Goal: Task Accomplishment & Management: Complete application form

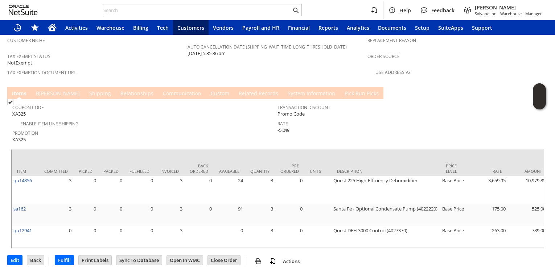
click at [87, 90] on link "S hipping" at bounding box center [99, 94] width 25 height 8
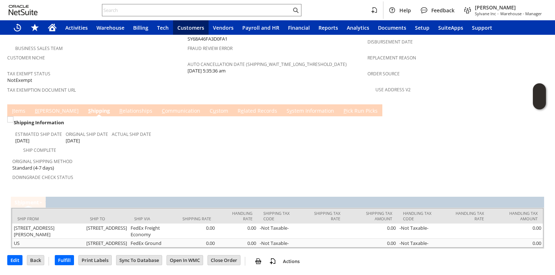
scroll to position [491, 0]
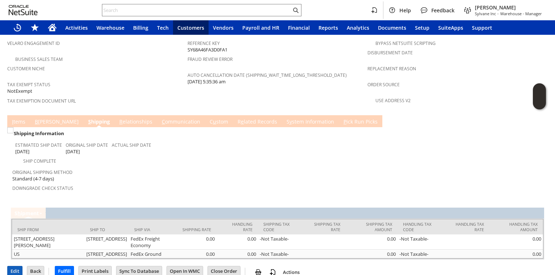
click at [18, 267] on input "Edit" at bounding box center [15, 271] width 15 height 9
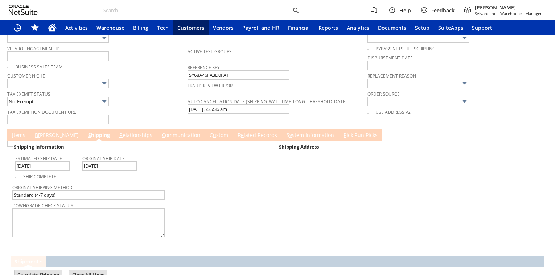
scroll to position [658, 0]
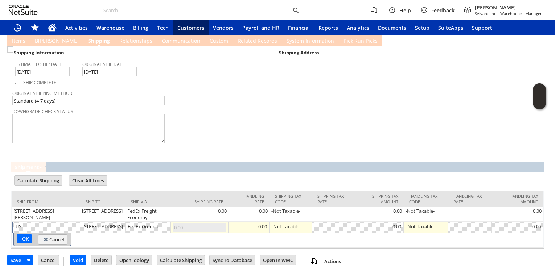
click at [54, 266] on td "Cancel" at bounding box center [51, 261] width 26 height 13
click at [54, 263] on input "Cancel" at bounding box center [48, 260] width 21 height 9
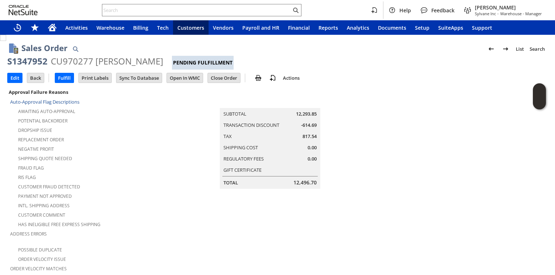
scroll to position [491, 0]
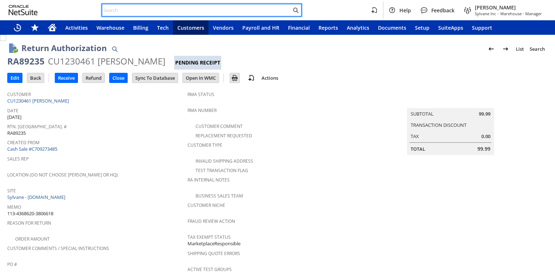
click at [135, 7] on input "text" at bounding box center [196, 10] width 189 height 9
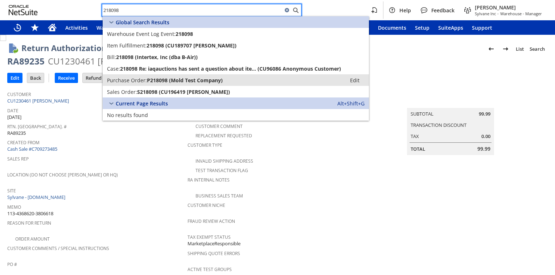
type input "218098"
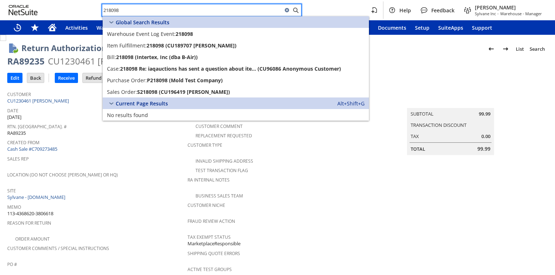
click at [353, 183] on div "RA Internal Notes" at bounding box center [276, 182] width 177 height 15
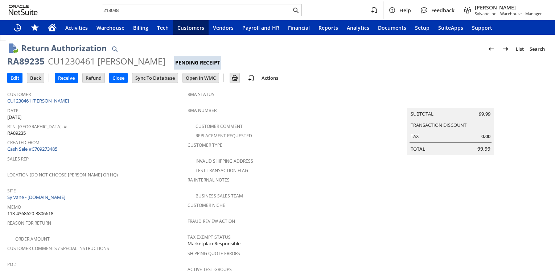
click at [160, 158] on span "Sales Rep" at bounding box center [95, 158] width 177 height 8
click at [131, 11] on input "218098" at bounding box center [196, 10] width 189 height 9
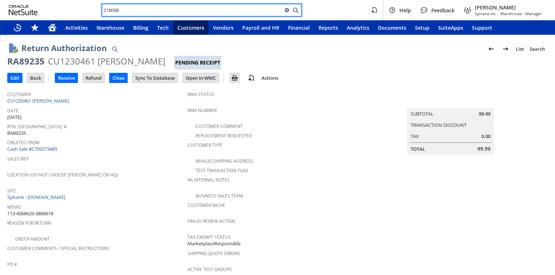
click at [131, 11] on input "218098" at bounding box center [192, 10] width 180 height 9
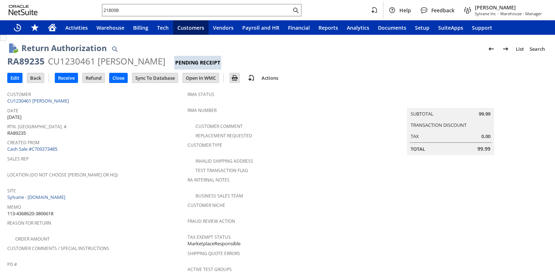
click at [105, 140] on span "Created From" at bounding box center [95, 142] width 177 height 8
click at [34, 61] on div "RA89235" at bounding box center [25, 62] width 37 height 12
copy div "RA89235"
click at [146, 163] on div "Sales Rep" at bounding box center [95, 161] width 177 height 15
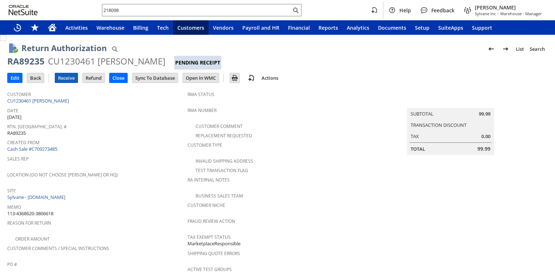
click at [68, 78] on input "Receive" at bounding box center [66, 77] width 22 height 9
click at [142, 132] on div "Rtn. Auth. # RA89235" at bounding box center [95, 129] width 177 height 15
click at [62, 99] on link "CU1230461 [PERSON_NAME]" at bounding box center [39, 101] width 64 height 7
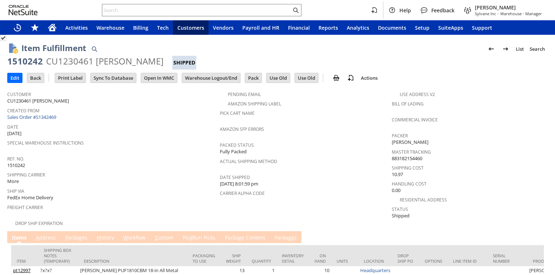
drag, startPoint x: 172, startPoint y: 191, endPoint x: 105, endPoint y: 204, distance: 68.0
click at [170, 190] on span "Ship Via" at bounding box center [111, 190] width 209 height 8
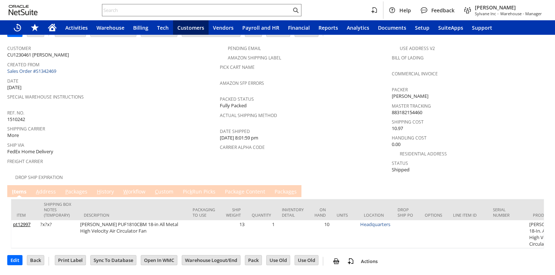
scroll to position [54, 0]
click at [140, 140] on span "Ship Via" at bounding box center [111, 144] width 209 height 8
click at [120, 140] on span "Ship Via" at bounding box center [111, 144] width 209 height 8
click at [131, 140] on span "Ship Via" at bounding box center [111, 144] width 209 height 8
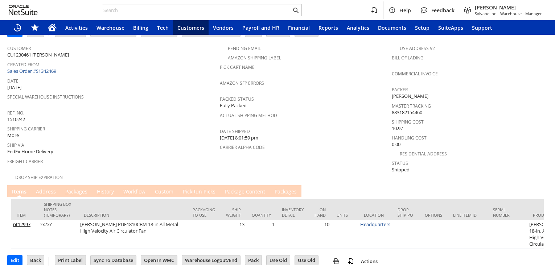
click at [152, 156] on span "Freight Carrier" at bounding box center [111, 160] width 209 height 8
click at [131, 140] on div "Ship Via FedEx Home Delivery" at bounding box center [111, 148] width 209 height 16
click at [125, 108] on span "Ref. No." at bounding box center [111, 112] width 209 height 8
click at [121, 156] on span "Freight Carrier" at bounding box center [111, 160] width 209 height 8
drag, startPoint x: 99, startPoint y: 148, endPoint x: 85, endPoint y: 152, distance: 14.5
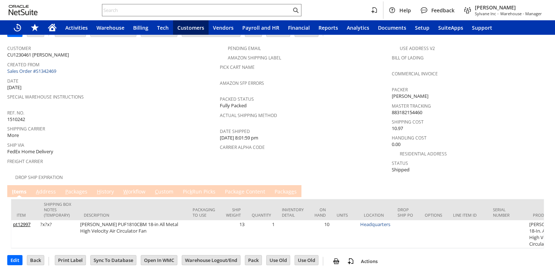
click at [97, 156] on span "Freight Carrier" at bounding box center [111, 160] width 209 height 8
click at [78, 188] on link "P ackages" at bounding box center [77, 192] width 26 height 8
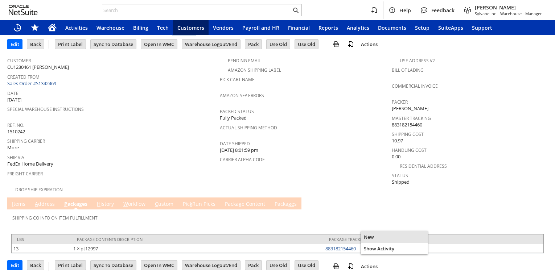
click at [372, 242] on div "New" at bounding box center [394, 238] width 67 height 12
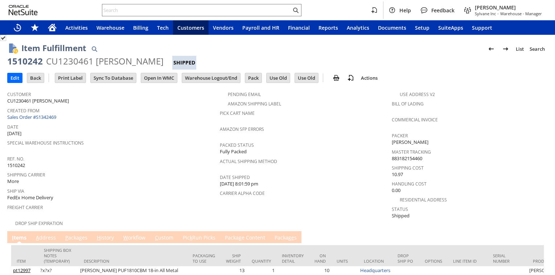
scroll to position [34, 0]
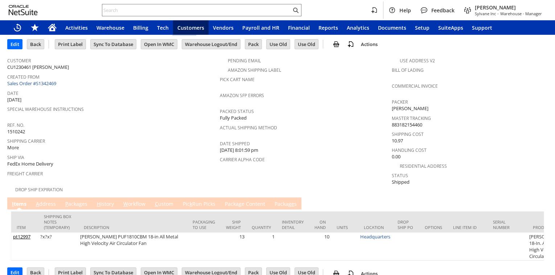
click at [81, 201] on link "P ackages" at bounding box center [77, 205] width 26 height 8
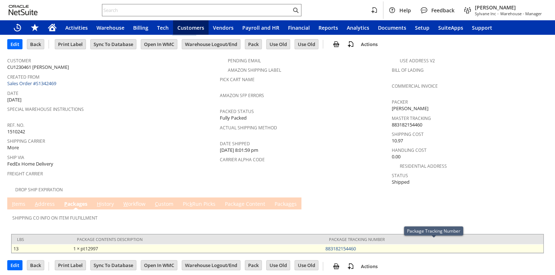
click at [368, 246] on td "883182154460" at bounding box center [434, 249] width 220 height 9
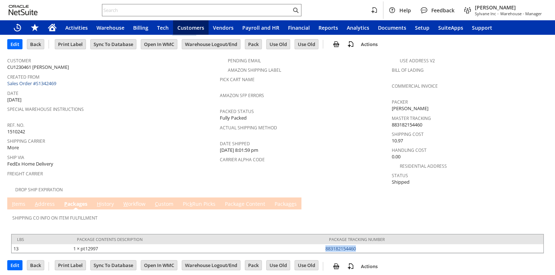
copy link "883182154460"
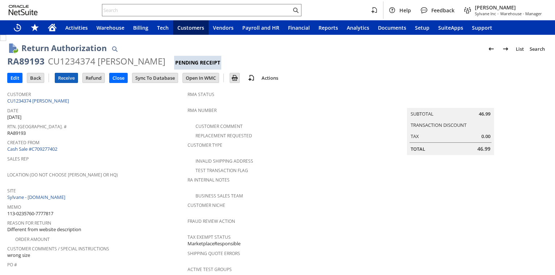
click at [70, 77] on input "Receive" at bounding box center [66, 77] width 22 height 9
click at [68, 84] on td "Receive" at bounding box center [69, 77] width 28 height 13
click at [70, 77] on input "Receive" at bounding box center [66, 77] width 22 height 9
click at [149, 167] on td "Sales Rep" at bounding box center [97, 162] width 180 height 16
click at [73, 80] on input "Receive" at bounding box center [66, 77] width 22 height 9
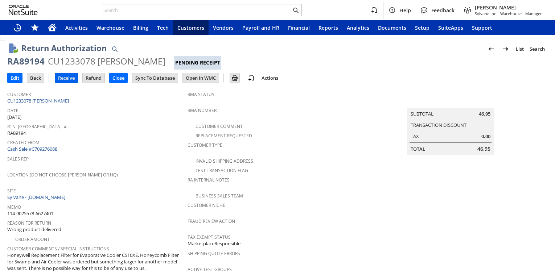
click at [67, 76] on input "Receive" at bounding box center [66, 77] width 22 height 9
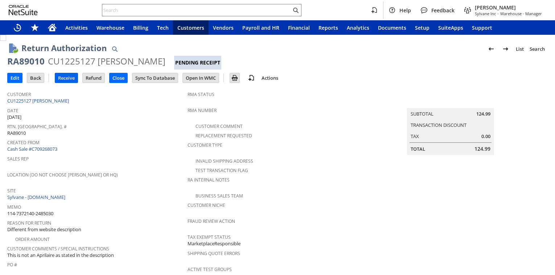
click at [62, 76] on input "Receive" at bounding box center [66, 77] width 22 height 9
click at [70, 80] on input "Receive" at bounding box center [66, 77] width 22 height 9
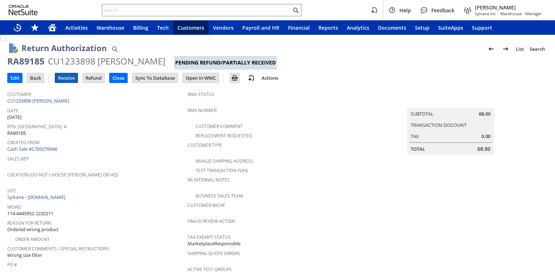
click at [69, 78] on input "Receive" at bounding box center [66, 77] width 22 height 9
click at [70, 80] on input "Receive" at bounding box center [66, 77] width 22 height 9
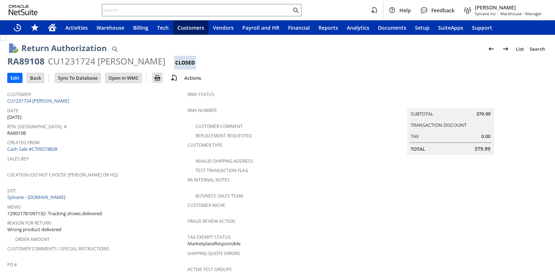
click at [151, 134] on div "Rtn. [GEOGRAPHIC_DATA]. # RA89108" at bounding box center [95, 129] width 177 height 15
click at [135, 123] on span "Rtn. [GEOGRAPHIC_DATA]. #" at bounding box center [95, 126] width 177 height 8
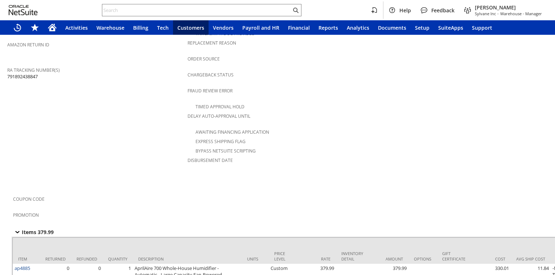
scroll to position [287, 0]
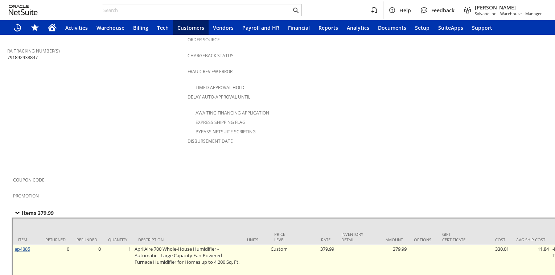
click at [26, 246] on link "ap4885" at bounding box center [23, 249] width 16 height 7
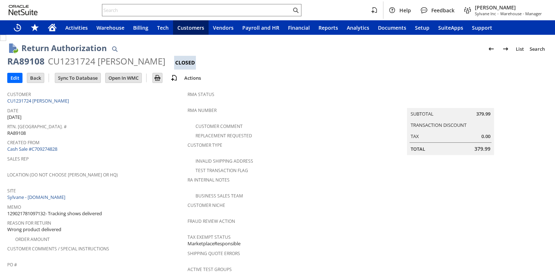
scroll to position [287, 0]
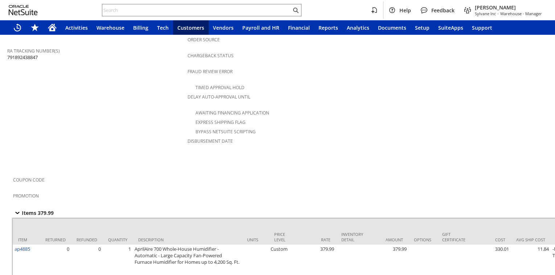
drag, startPoint x: 110, startPoint y: 104, endPoint x: 109, endPoint y: 99, distance: 4.6
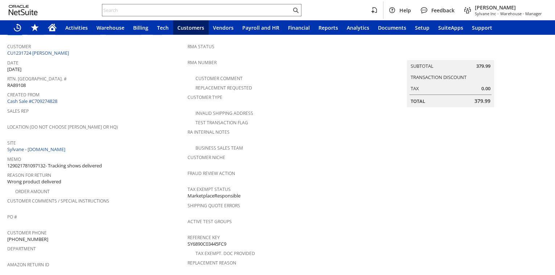
scroll to position [383, 0]
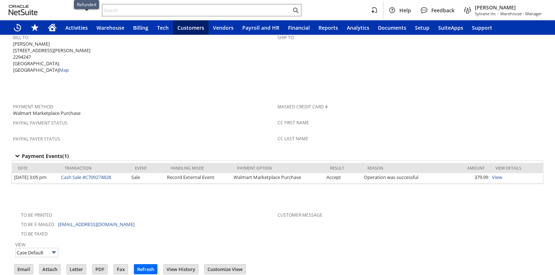
click at [130, 106] on td "Payment Method Walmart Marketplace Purchase" at bounding box center [145, 109] width 265 height 18
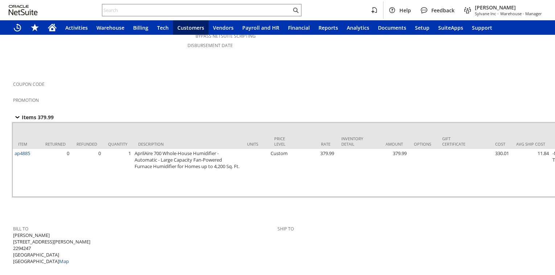
scroll to position [144, 0]
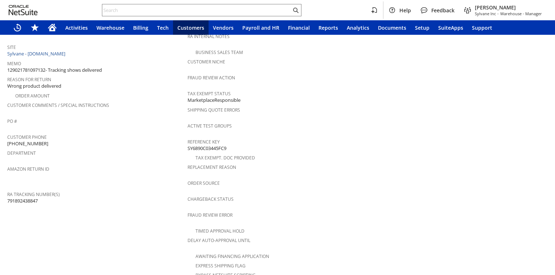
click at [141, 105] on div "Customer Comments / Special Instructions" at bounding box center [95, 107] width 177 height 15
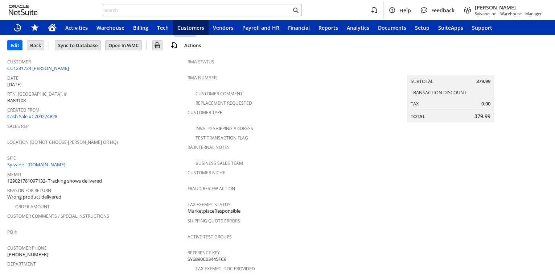
scroll to position [48, 0]
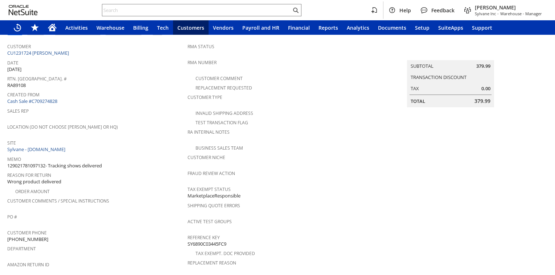
click at [147, 129] on div "Location (Do Not Choose [PERSON_NAME] or HQ)" at bounding box center [95, 129] width 177 height 15
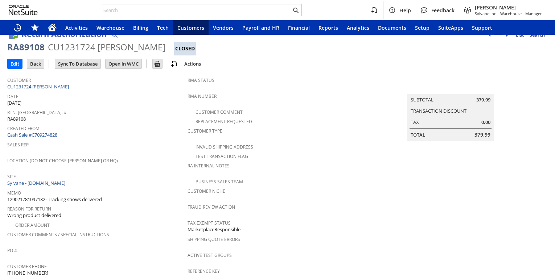
scroll to position [0, 0]
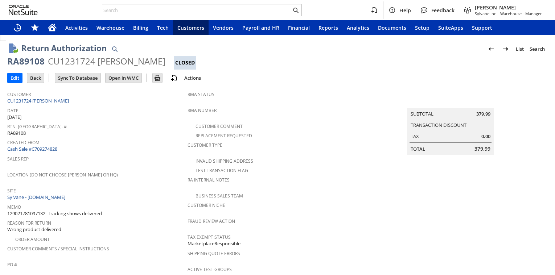
click at [121, 114] on div "Date 8/13/2025" at bounding box center [95, 113] width 177 height 15
click at [103, 147] on div "Created From Cash Sale #C709274828" at bounding box center [95, 146] width 177 height 16
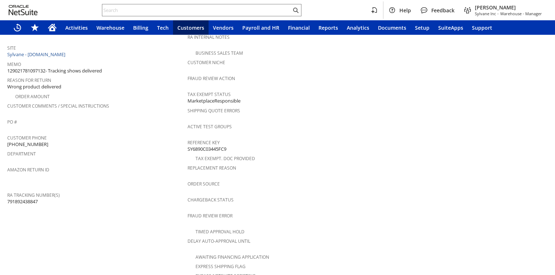
scroll to position [144, 0]
click at [137, 152] on div "Department" at bounding box center [95, 155] width 177 height 15
click at [128, 194] on div "RA Tracking Number(s) 791892438847" at bounding box center [95, 196] width 177 height 15
click at [113, 180] on span "Return Tracking Numbers" at bounding box center [95, 184] width 177 height 8
click at [124, 164] on span "Amazon Return ID" at bounding box center [95, 168] width 177 height 8
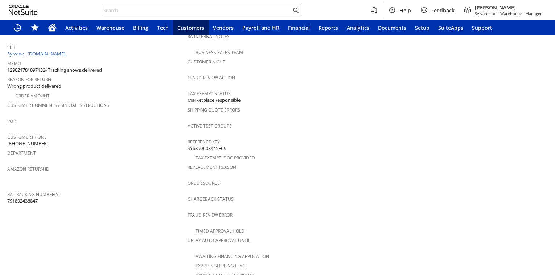
click at [105, 156] on div "Department" at bounding box center [95, 155] width 177 height 15
click at [75, 164] on span "Amazon Return ID" at bounding box center [95, 168] width 177 height 8
click at [109, 148] on span "Department" at bounding box center [95, 152] width 177 height 8
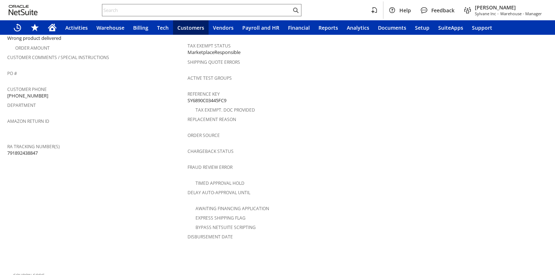
scroll to position [0, 0]
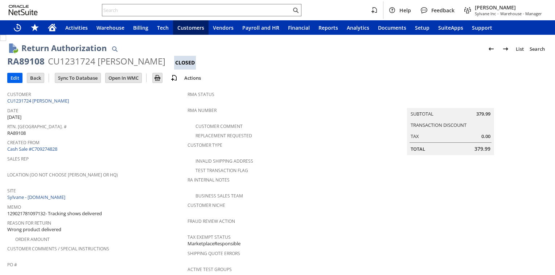
click at [15, 80] on input "Edit" at bounding box center [15, 77] width 15 height 9
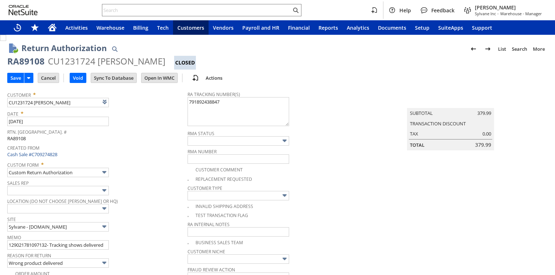
type input "Add"
type input "Copy Previous"
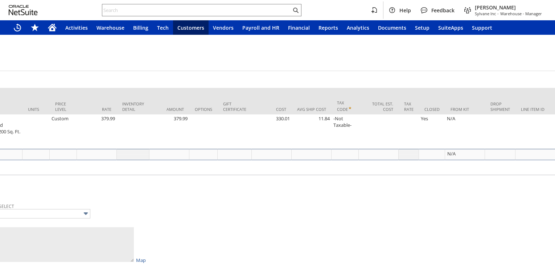
scroll to position [527, 363]
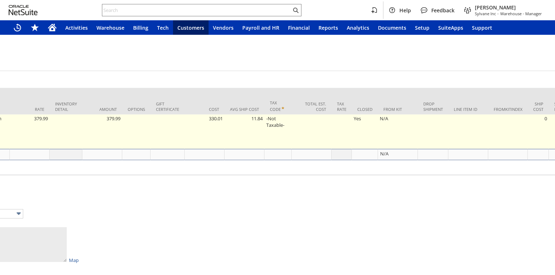
click at [366, 125] on td "Yes" at bounding box center [365, 132] width 26 height 34
checkbox input "true"
type input "OK"
type input "Make Copy"
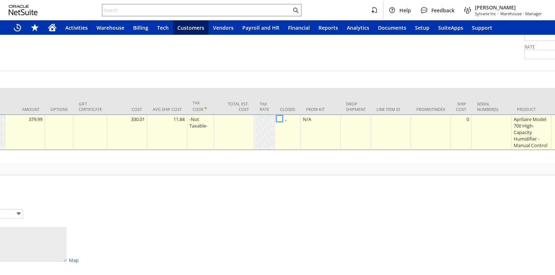
checkbox input "false"
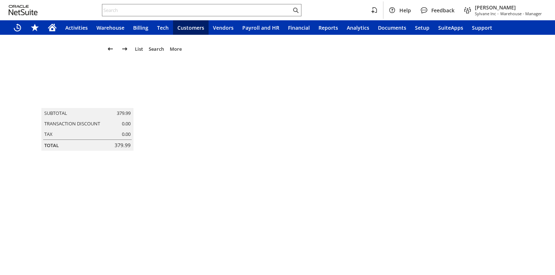
scroll to position [0, 0]
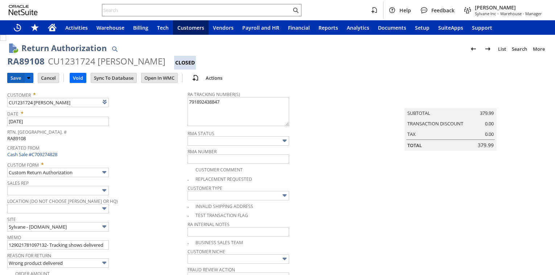
click at [15, 79] on input "Save" at bounding box center [16, 77] width 16 height 9
type input "Add"
type input "Copy Previous"
